Goal: Task Accomplishment & Management: Manage account settings

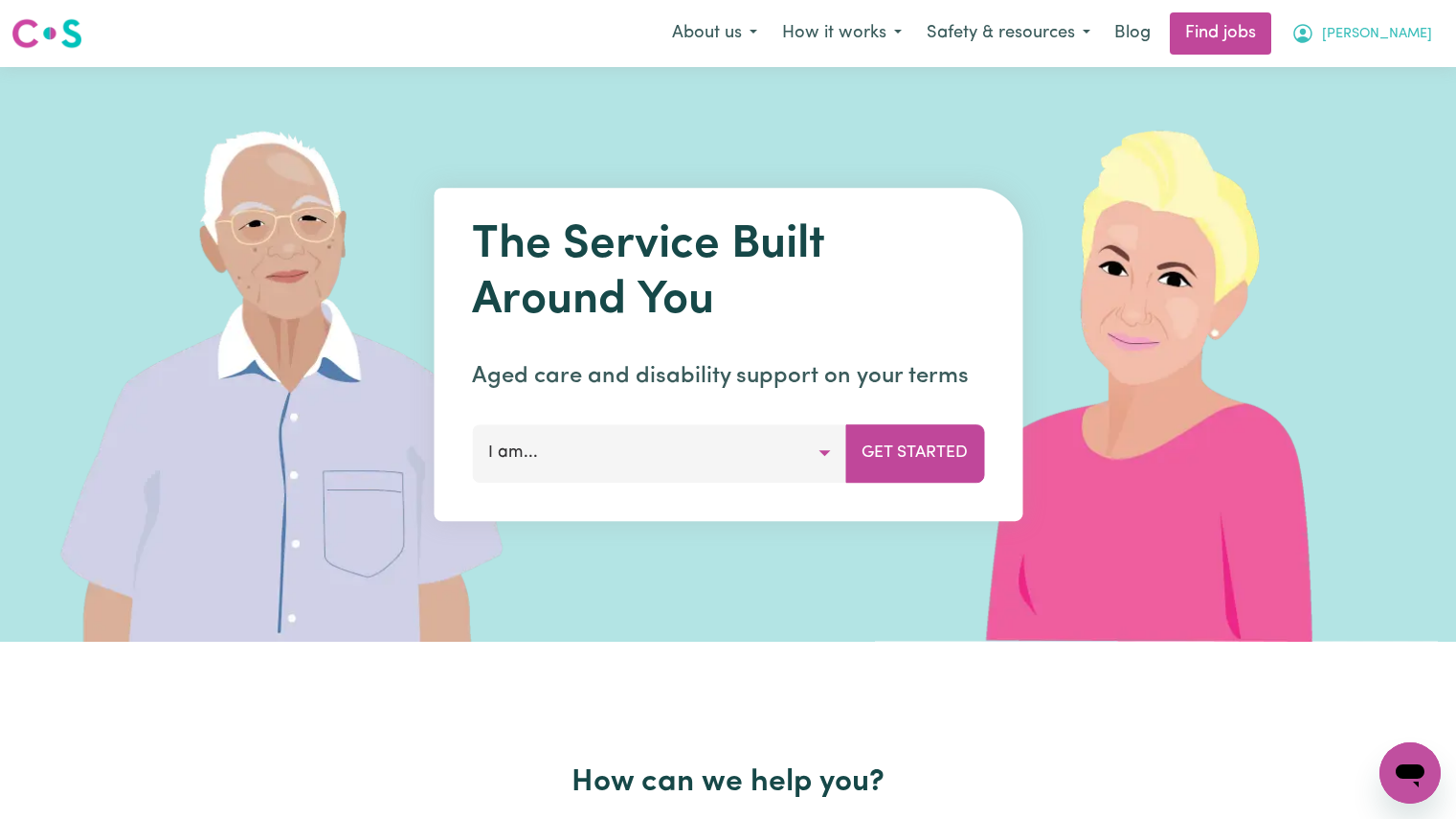
click at [1423, 34] on span "[PERSON_NAME]" at bounding box center [1378, 33] width 110 height 21
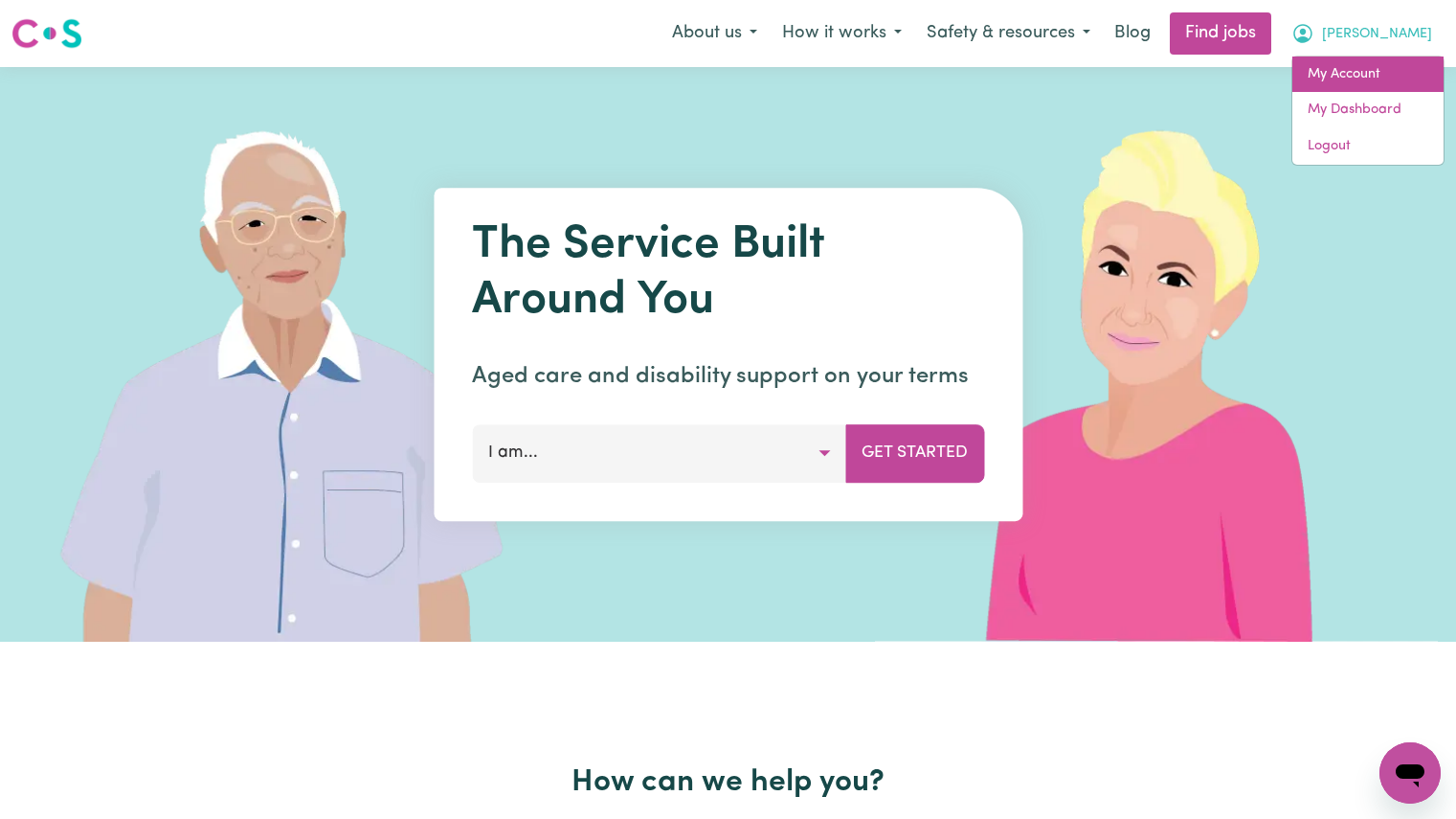
click at [1360, 79] on link "My Account" at bounding box center [1368, 75] width 151 height 36
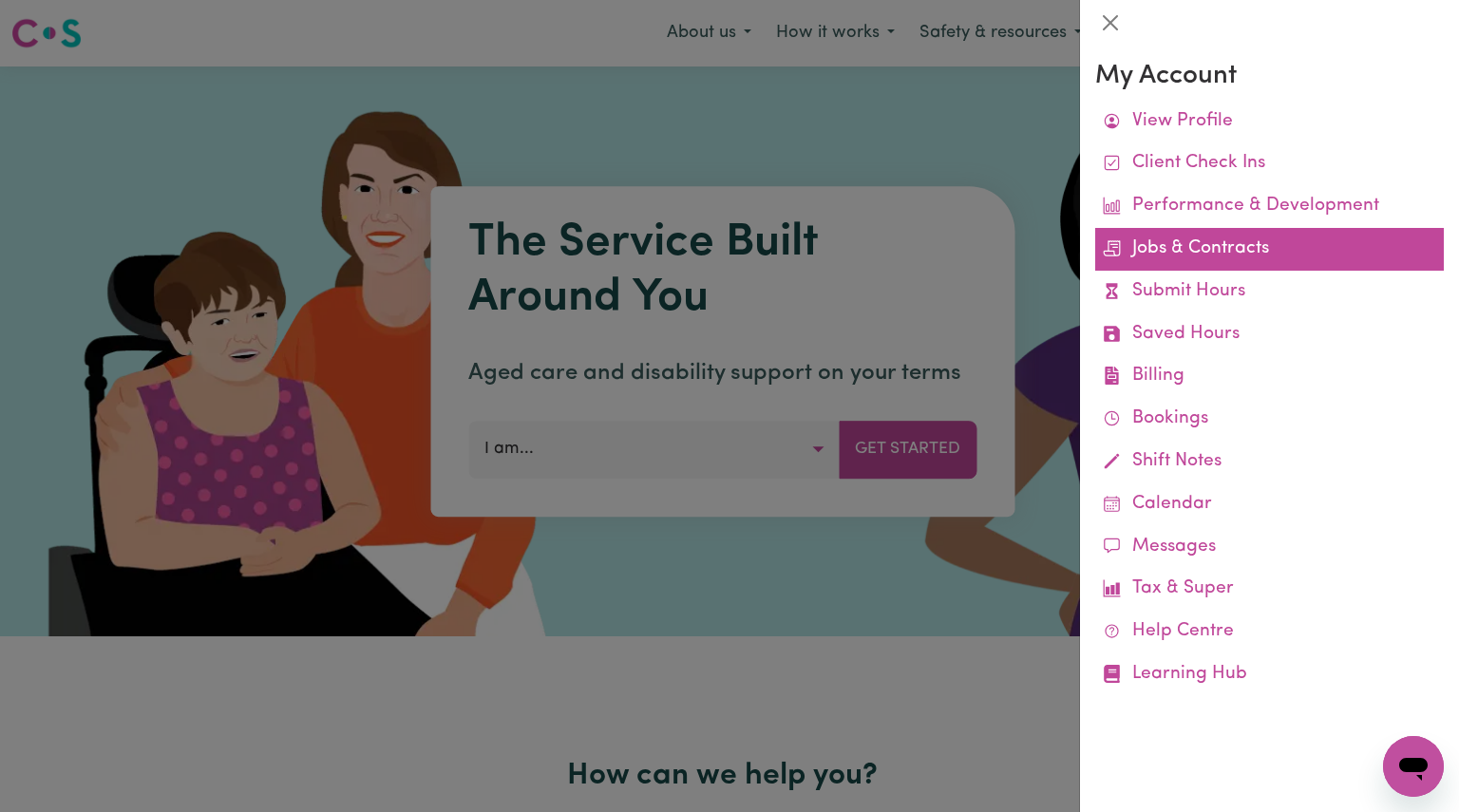
click at [1271, 258] on link "Jobs & Contracts" at bounding box center [1269, 249] width 348 height 43
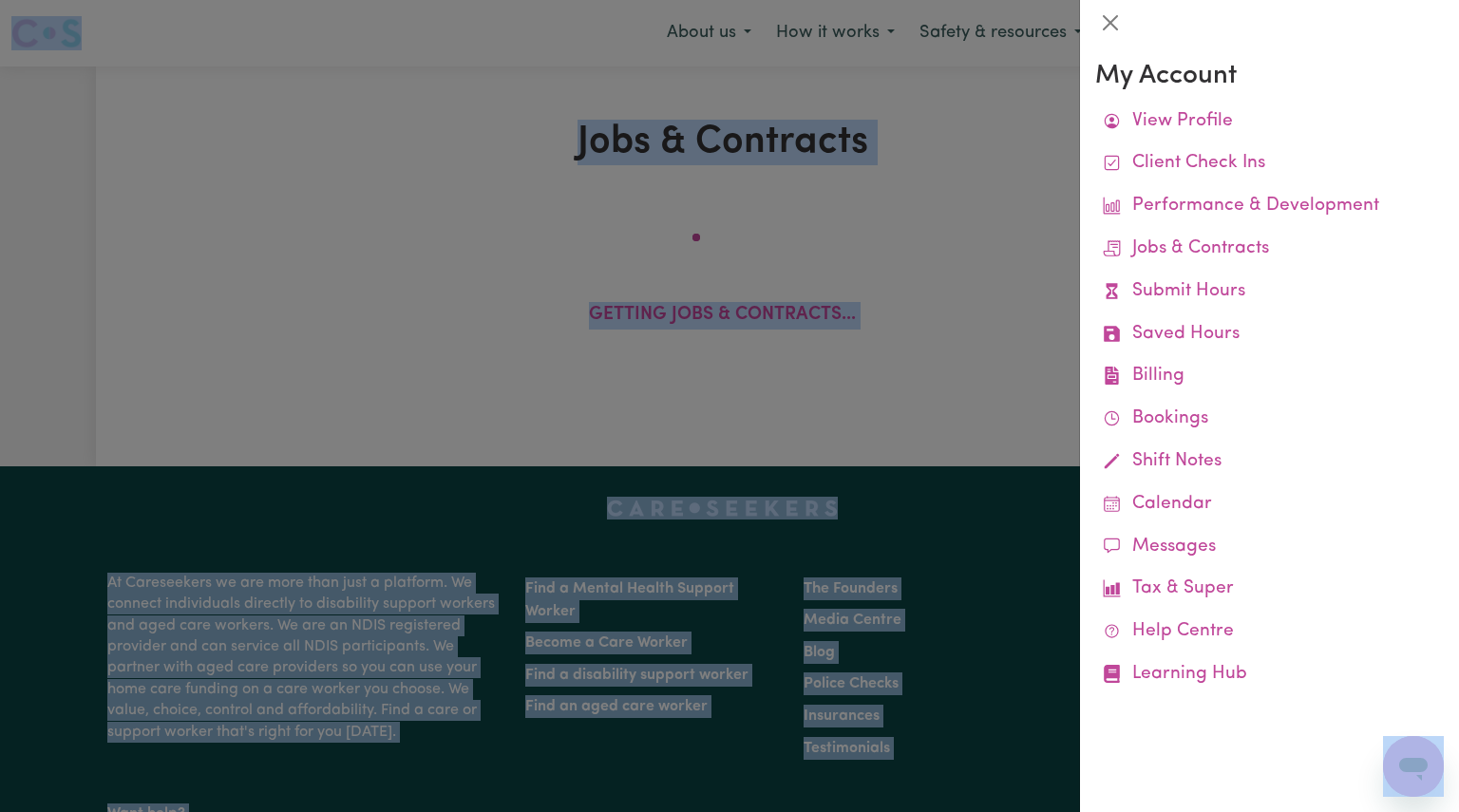
click at [1271, 258] on body "Menu About us How it works Safety & resources Blog Find jobs [PERSON_NAME] & Co…" at bounding box center [730, 611] width 1459 height 1222
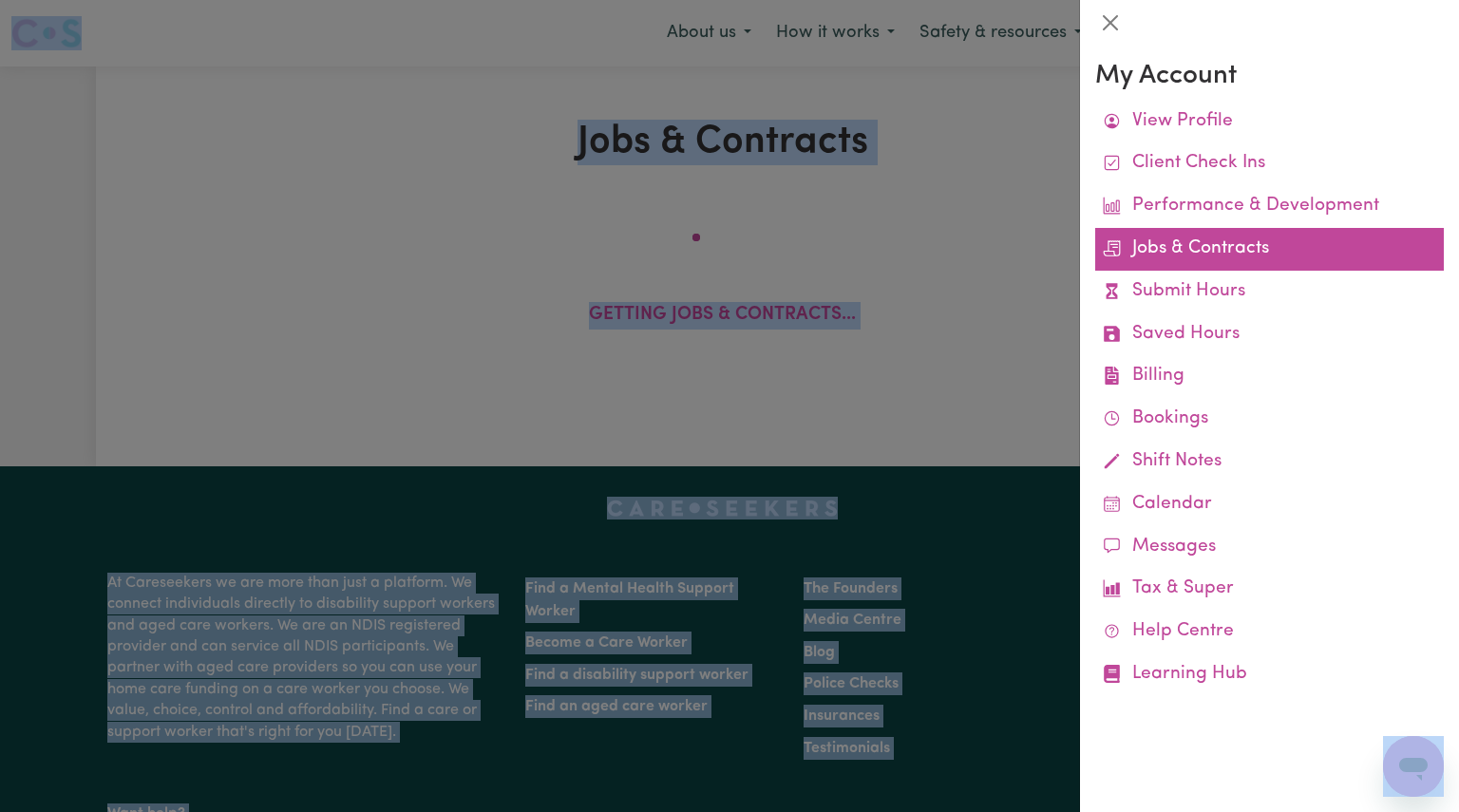
click at [1294, 245] on link "Jobs & Contracts" at bounding box center [1269, 249] width 348 height 43
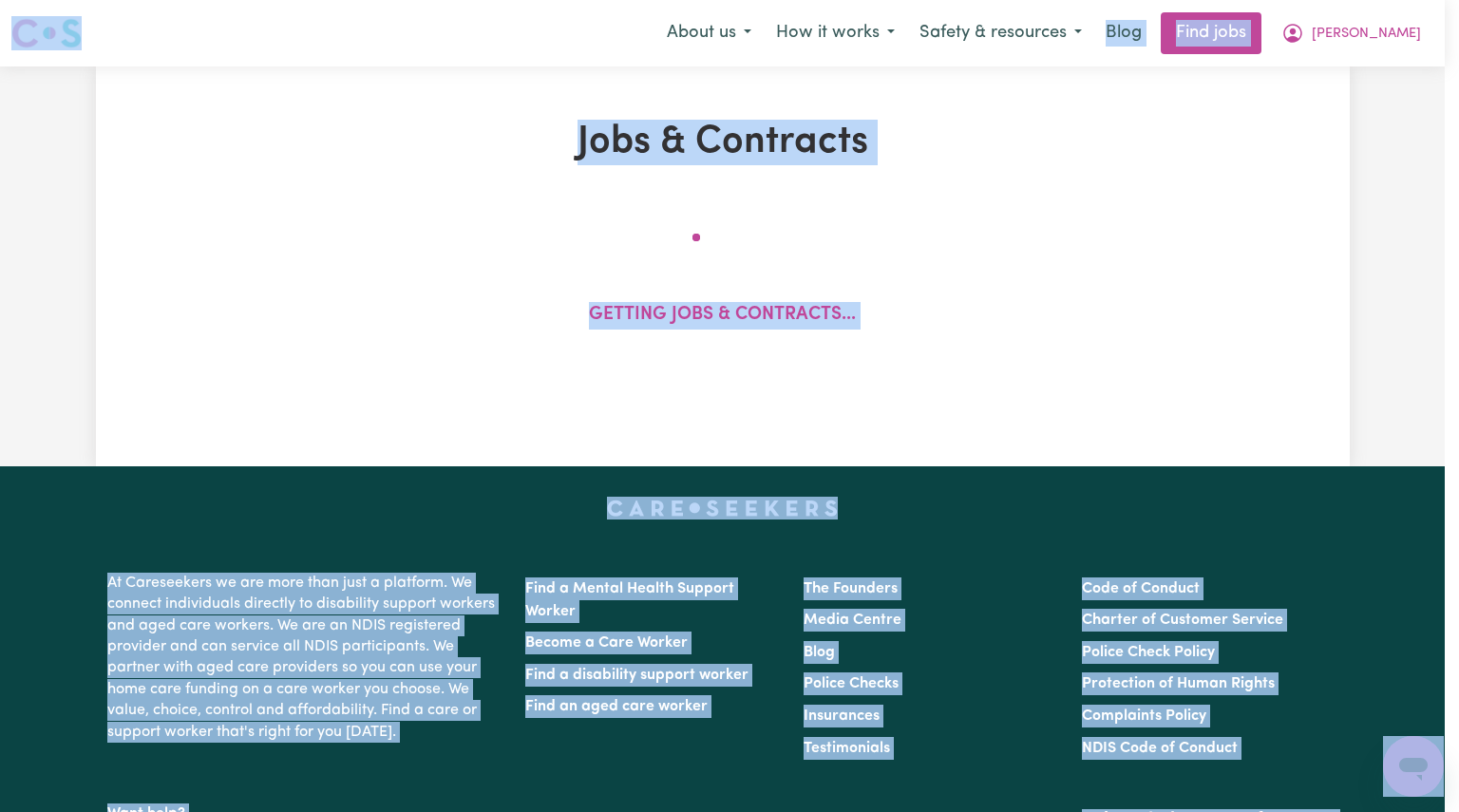
click at [1294, 245] on body "Menu About us How it works Safety & resources Blog Find jobs [PERSON_NAME] & Co…" at bounding box center [730, 611] width 1459 height 1222
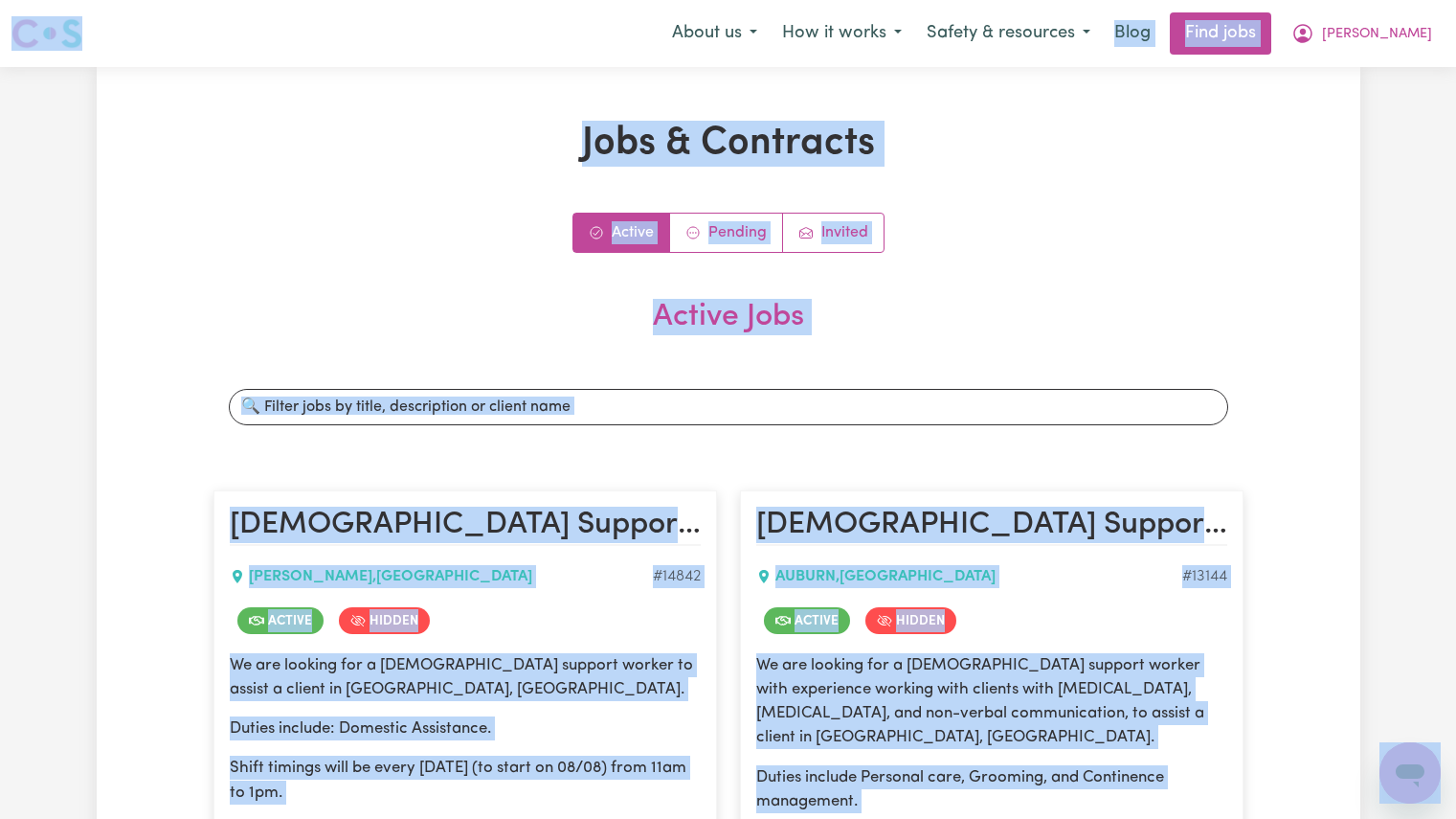
click at [289, 213] on div "Active Pending Invited" at bounding box center [728, 232] width 1030 height 40
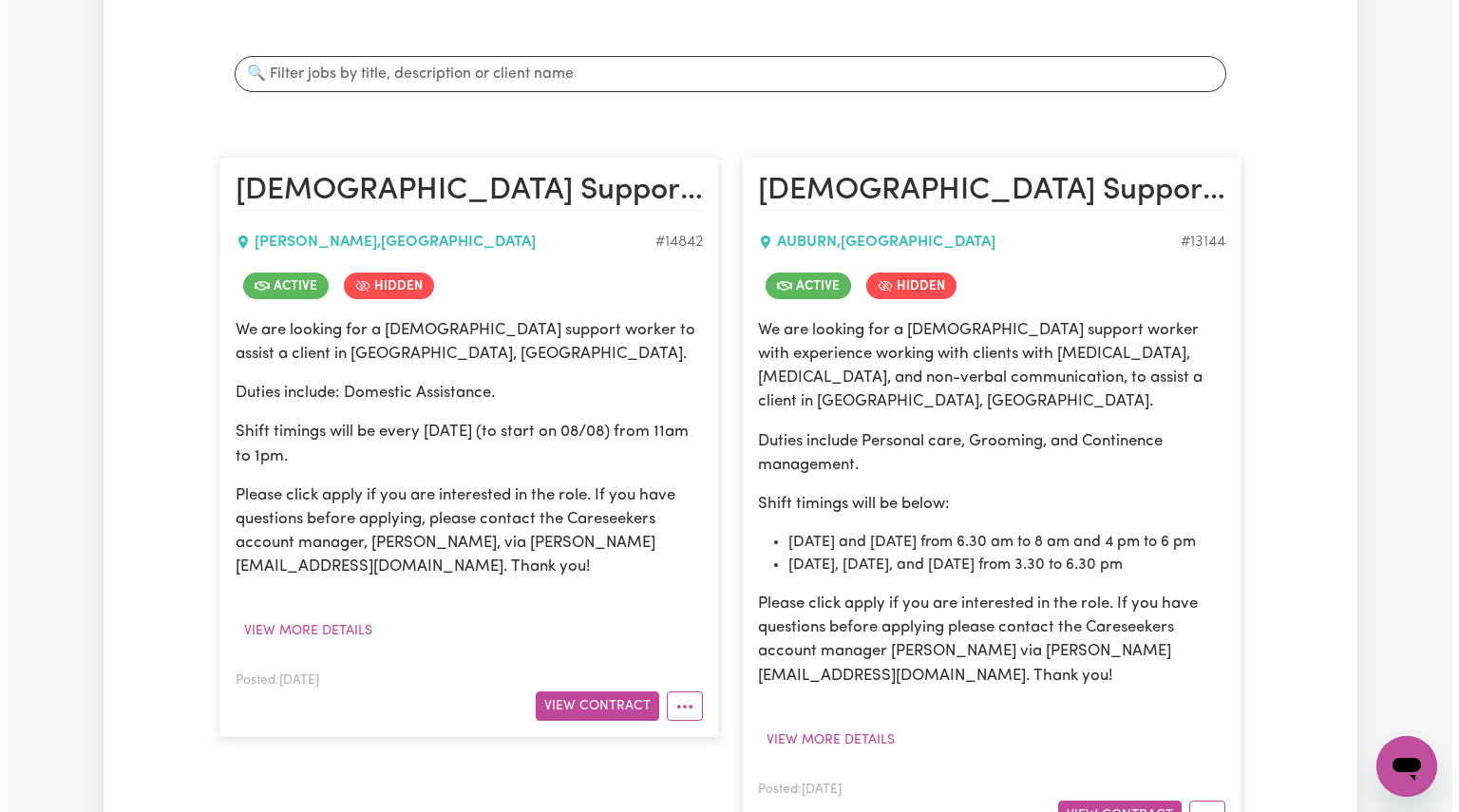
scroll to position [333, 0]
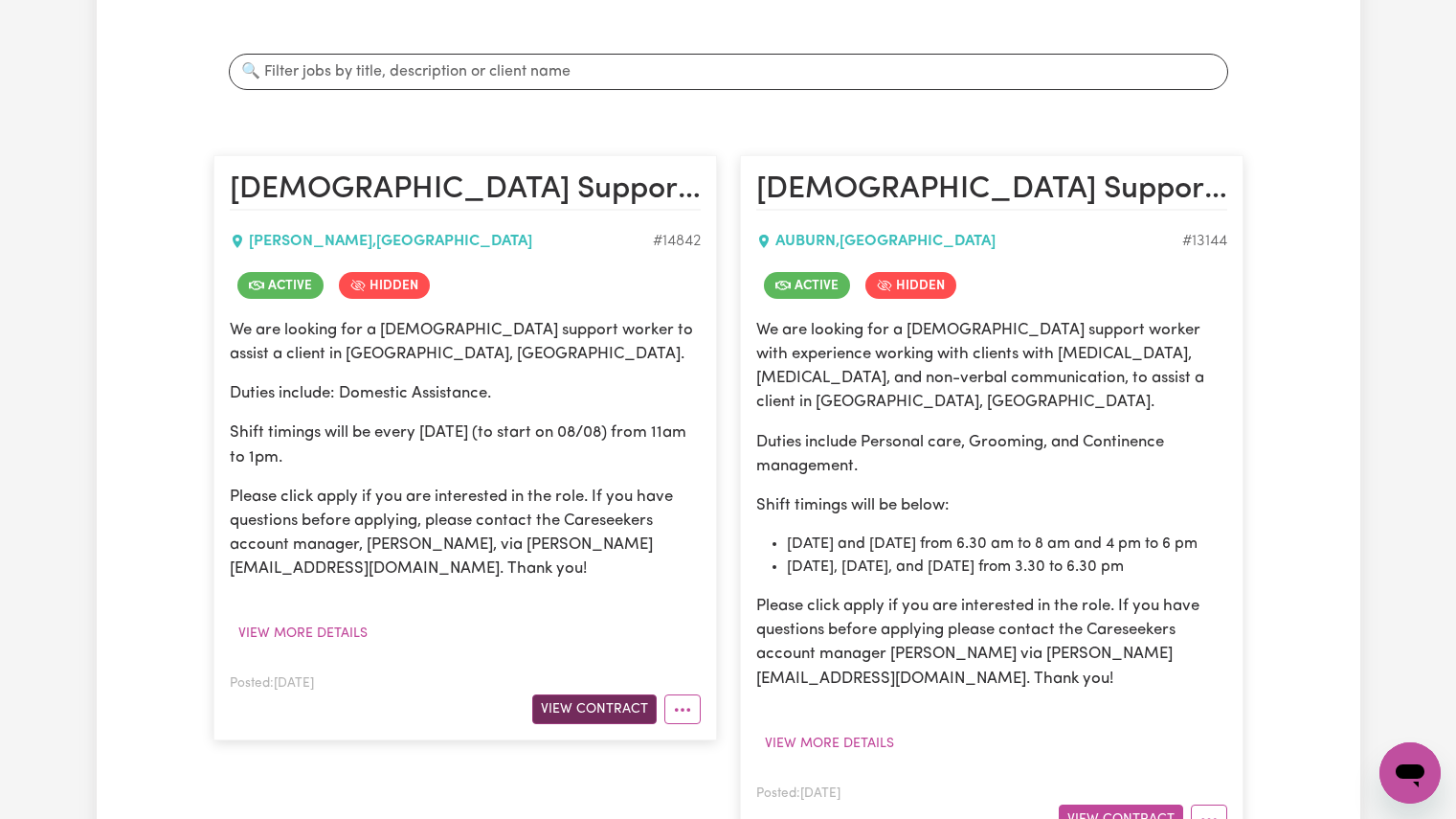
click at [575, 709] on button "View Contract" at bounding box center [594, 709] width 125 height 29
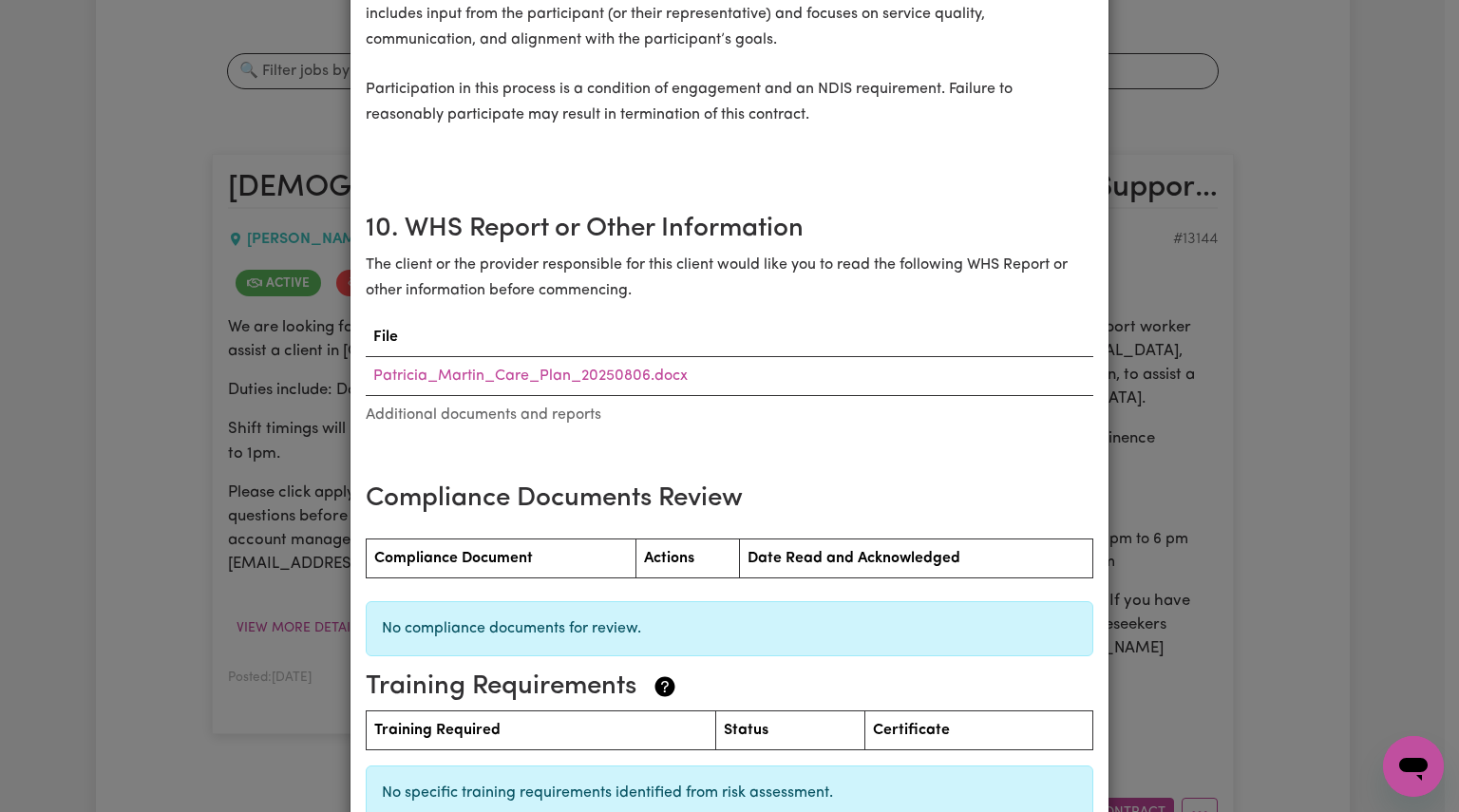
scroll to position [2599, 0]
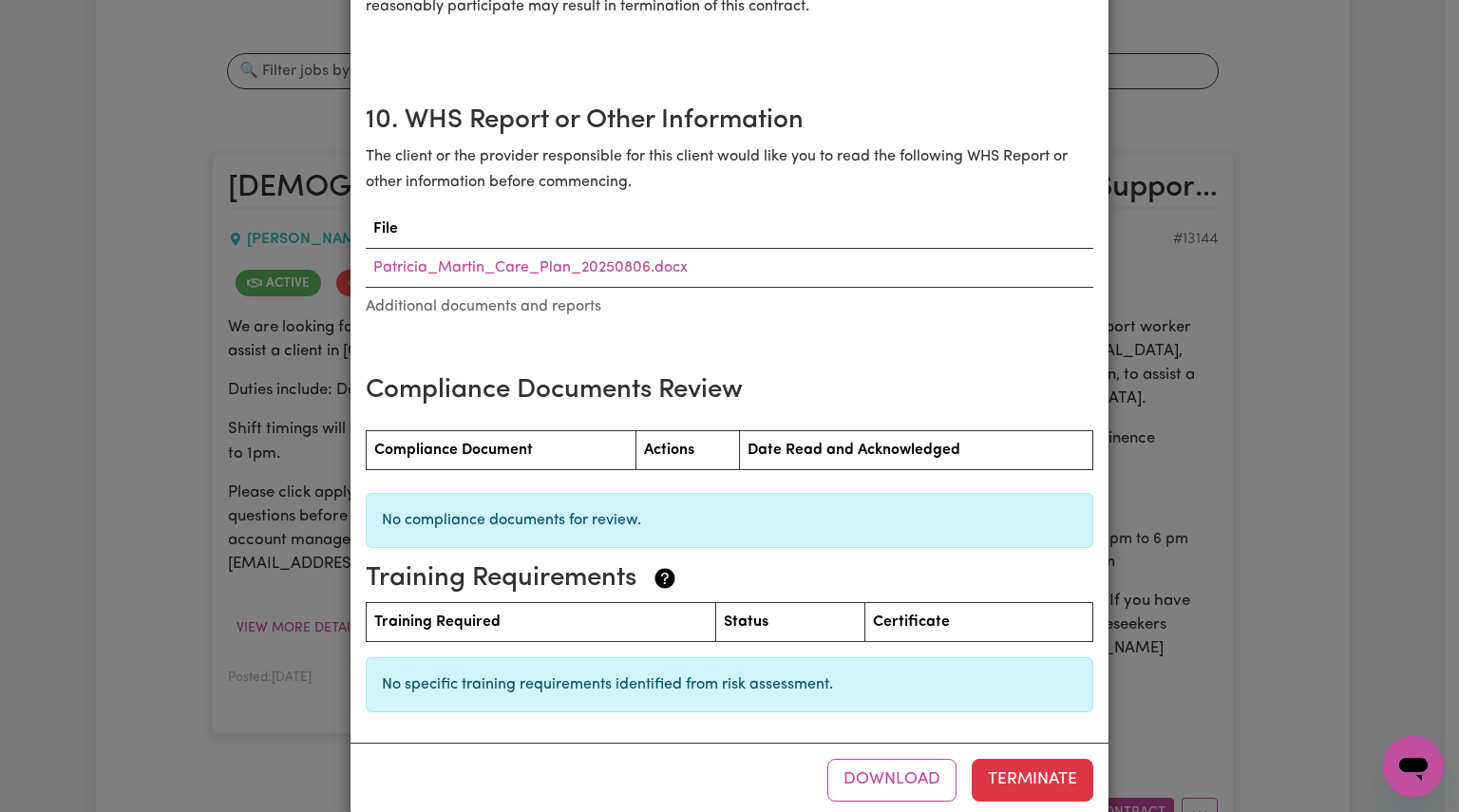
click at [700, 430] on th "Actions" at bounding box center [687, 449] width 102 height 39
click at [786, 430] on th "Date Read and Acknowledged" at bounding box center [915, 449] width 353 height 39
click at [618, 261] on link "Patricia_Martin_Care_Plan_20250806.docx" at bounding box center [530, 268] width 314 height 16
click at [467, 261] on link "Patricia_Martin_Care_Plan_20250806.docx" at bounding box center [530, 268] width 314 height 16
click at [1324, 85] on div "[DEMOGRAPHIC_DATA] Support Worker Needed in [GEOGRAPHIC_DATA], [GEOGRAPHIC_DATA…" at bounding box center [730, 406] width 1459 height 812
